Goal: Check status: Check status

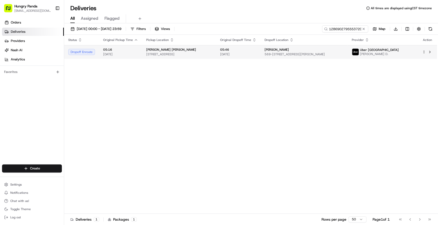
click at [249, 55] on span "[DATE]" at bounding box center [238, 54] width 36 height 4
click at [351, 25] on input "128690279555372067826" at bounding box center [337, 28] width 62 height 7
paste input "2780906175558781791828"
type input "2780906175558781791828"
click at [267, 47] on td "05:47 [DATE]" at bounding box center [246, 52] width 44 height 14
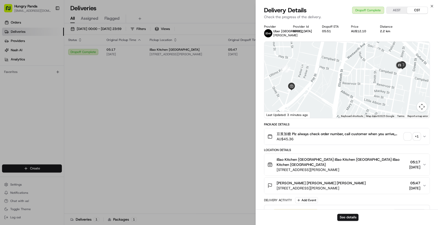
click at [403, 138] on div "豆浆加糖 Plz always check order number, call customer when you arrive, any delivery…" at bounding box center [344, 137] width 155 height 10
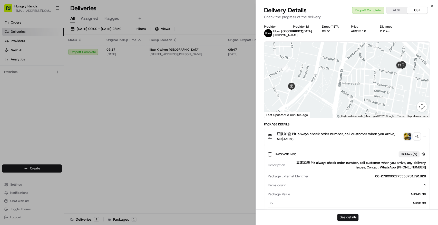
click at [407, 137] on img "button" at bounding box center [407, 136] width 7 height 7
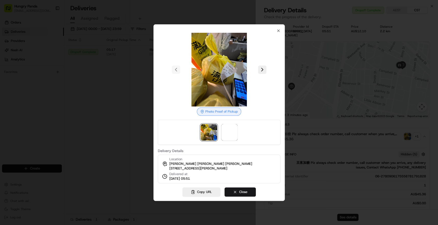
click at [238, 126] on div at bounding box center [218, 132] width 123 height 25
click at [234, 127] on img at bounding box center [229, 132] width 16 height 16
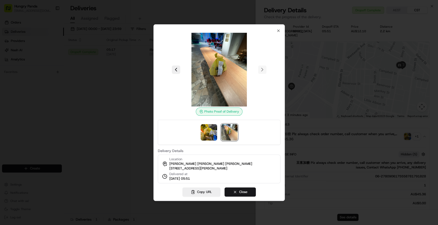
click at [94, 81] on div at bounding box center [219, 112] width 438 height 225
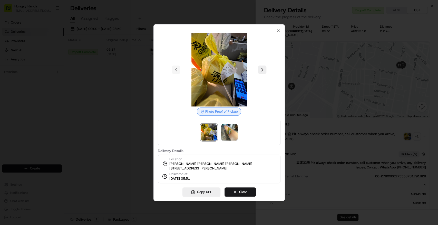
click at [97, 80] on div at bounding box center [219, 112] width 438 height 225
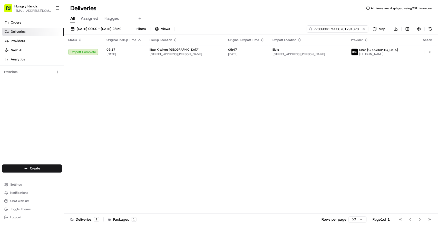
click at [340, 27] on input "2780906175558781791828" at bounding box center [337, 28] width 62 height 7
paste input "3931215354777721807"
type input "2783931215354777721807"
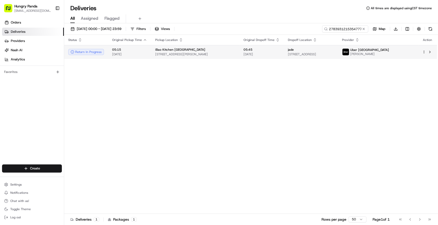
click at [279, 50] on span "05:45" at bounding box center [261, 50] width 36 height 4
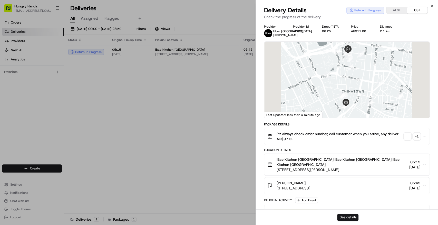
click at [407, 134] on span "button" at bounding box center [407, 136] width 7 height 7
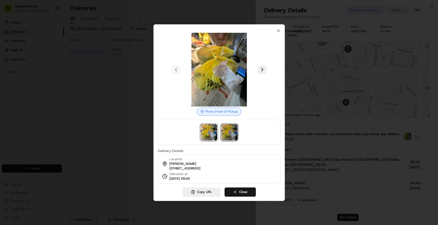
click at [232, 133] on img at bounding box center [229, 132] width 16 height 16
click at [309, 108] on div at bounding box center [219, 112] width 438 height 225
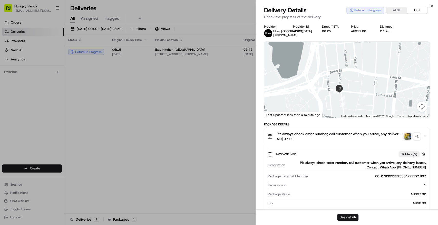
drag, startPoint x: 337, startPoint y: 60, endPoint x: 341, endPoint y: 100, distance: 39.9
click at [346, 104] on div at bounding box center [346, 80] width 165 height 76
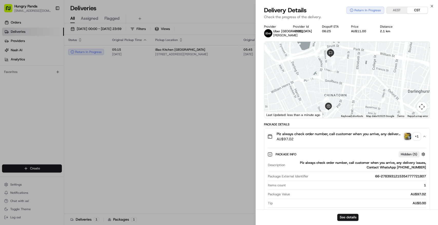
drag, startPoint x: 369, startPoint y: 87, endPoint x: 357, endPoint y: 53, distance: 36.5
click at [357, 53] on div at bounding box center [346, 80] width 165 height 76
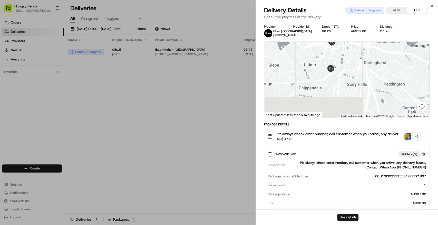
drag, startPoint x: 338, startPoint y: 75, endPoint x: 337, endPoint y: 83, distance: 7.7
click at [336, 73] on div at bounding box center [346, 80] width 165 height 76
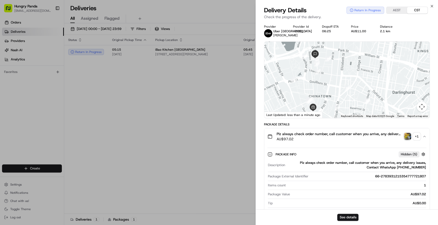
drag, startPoint x: 333, startPoint y: 108, endPoint x: 333, endPoint y: 104, distance: 3.6
click at [333, 104] on div at bounding box center [346, 80] width 165 height 76
